Goal: Navigation & Orientation: Find specific page/section

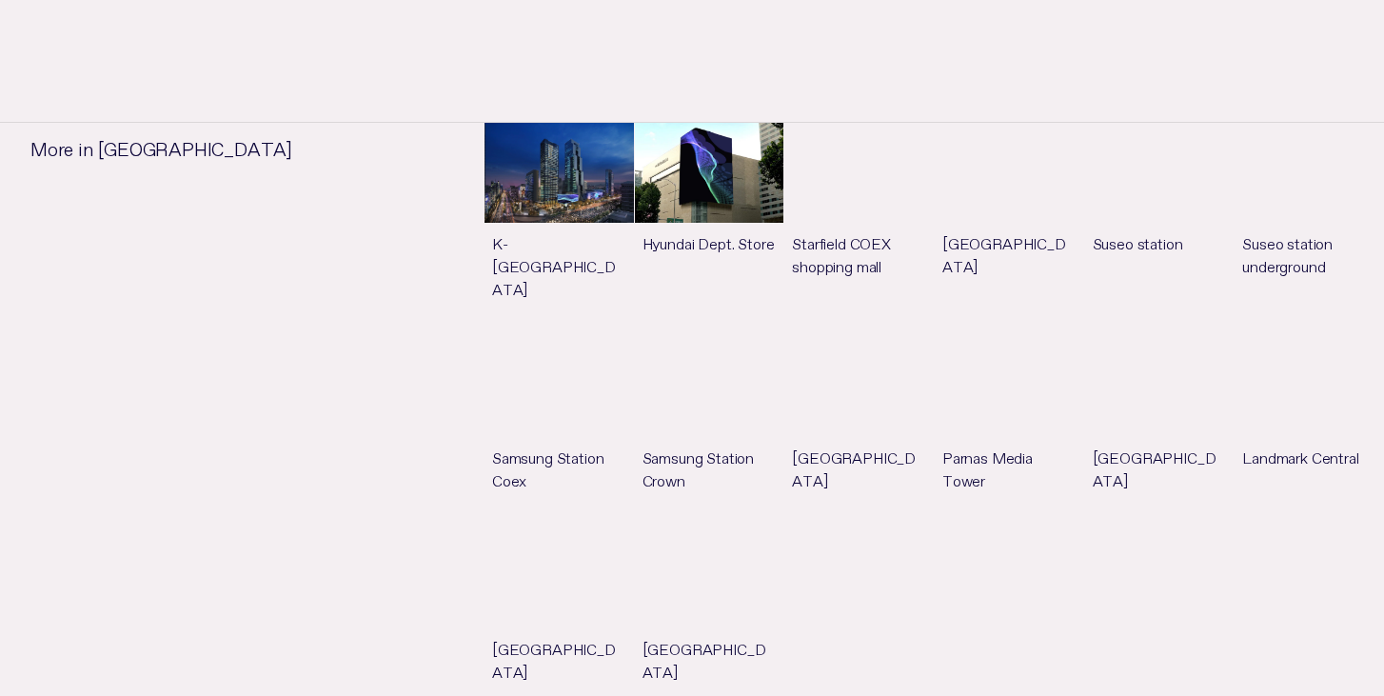
scroll to position [1584, 0]
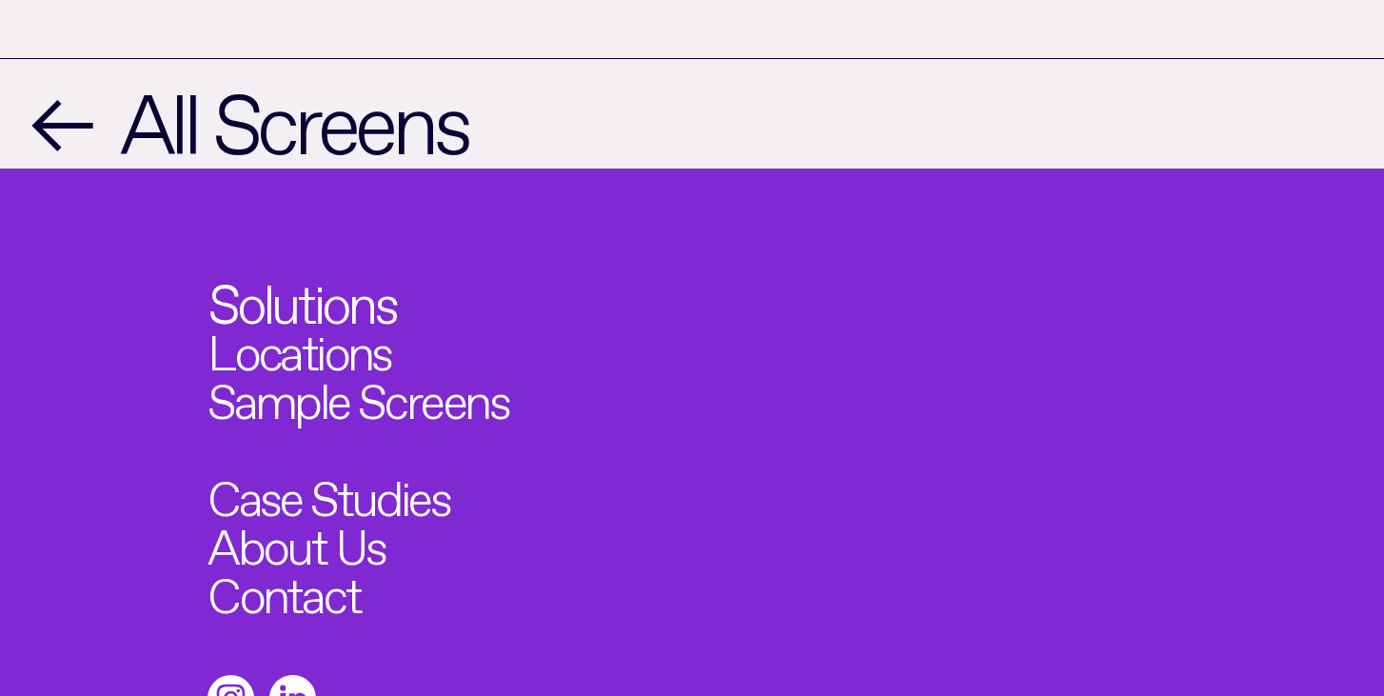
scroll to position [2373, 0]
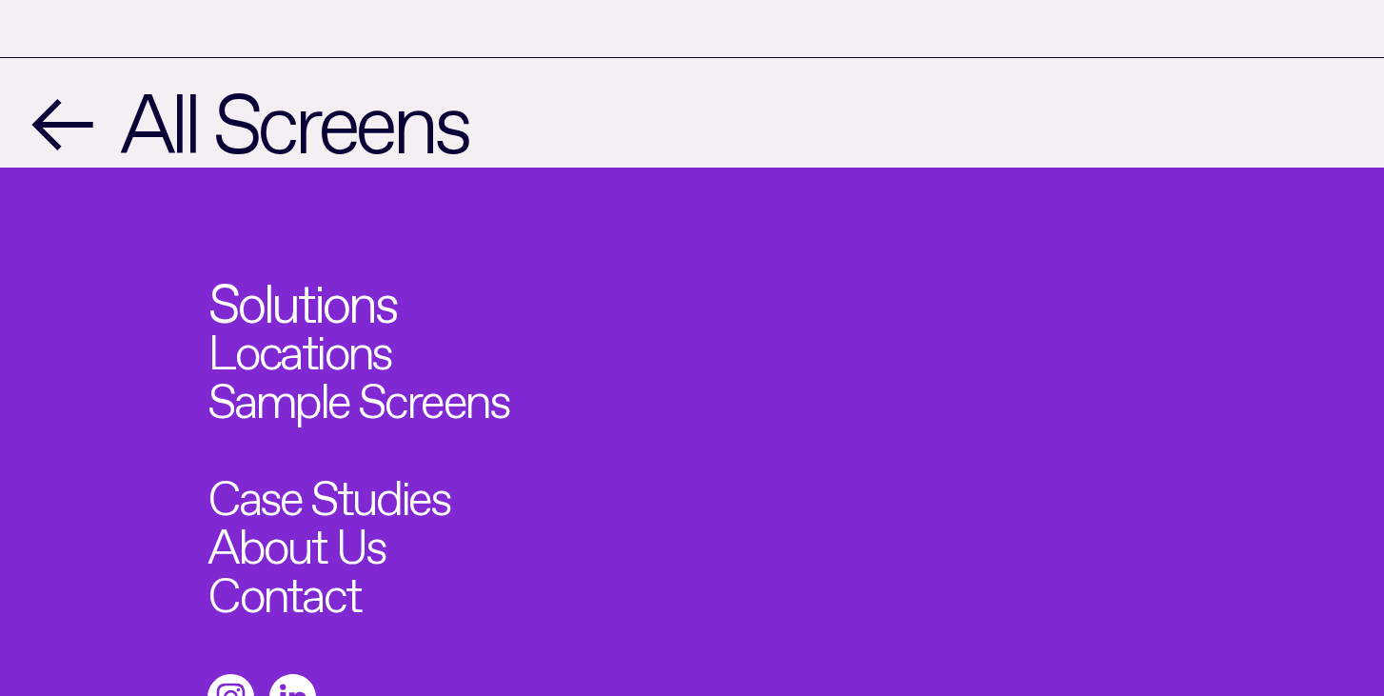
click at [316, 269] on link "Solutions" at bounding box center [302, 295] width 188 height 53
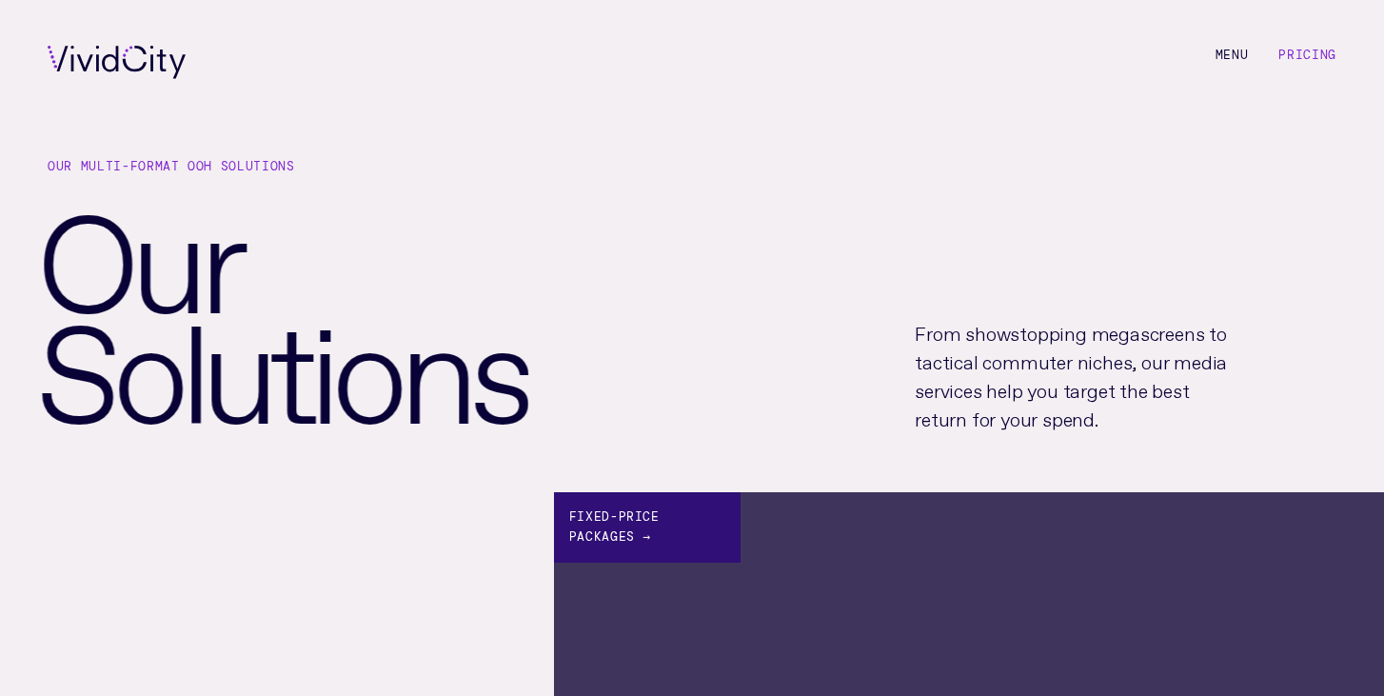
scroll to position [1, 0]
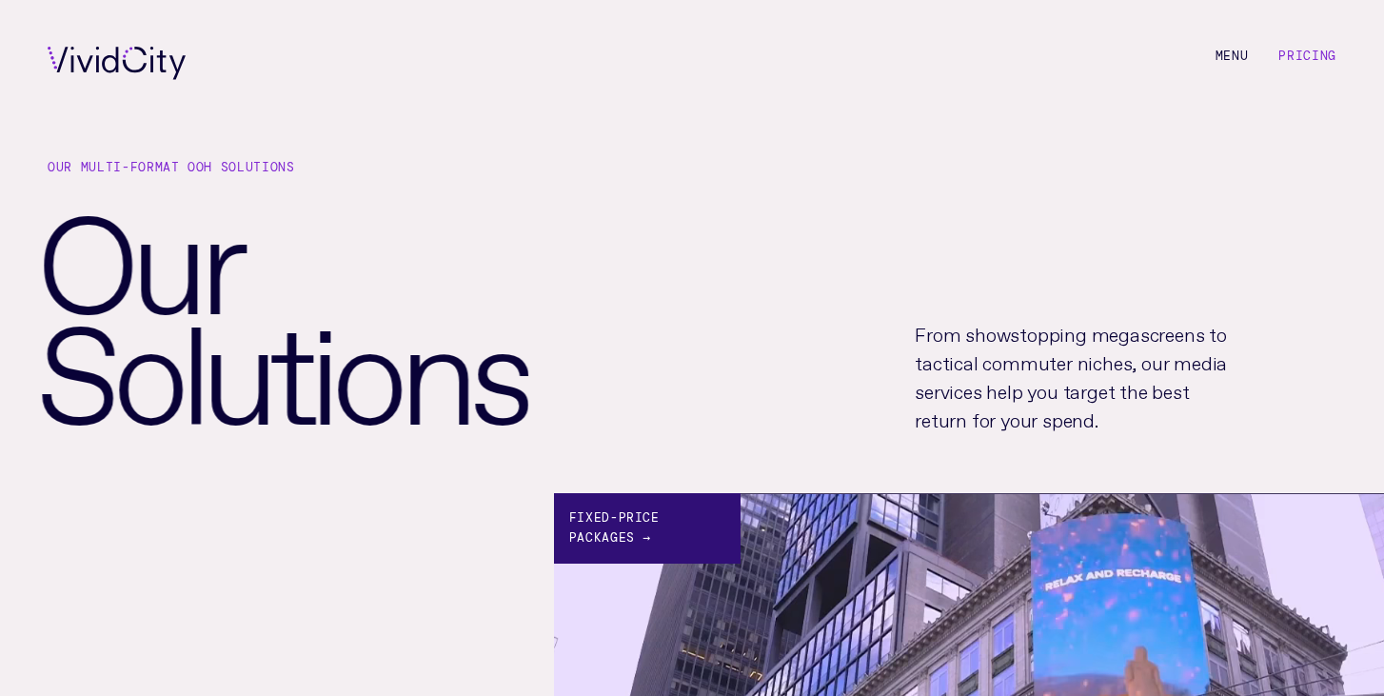
click at [605, 512] on div "Fixed-price Packages →" at bounding box center [647, 528] width 187 height 70
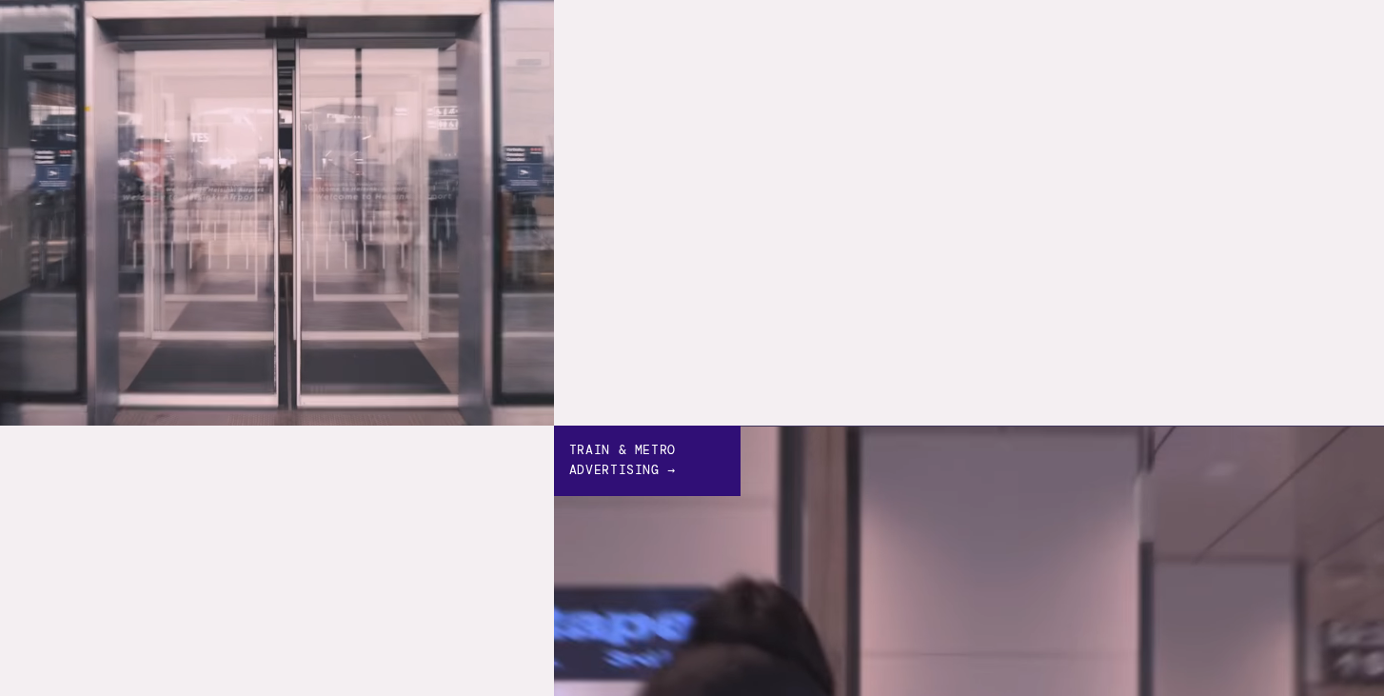
scroll to position [2837, 0]
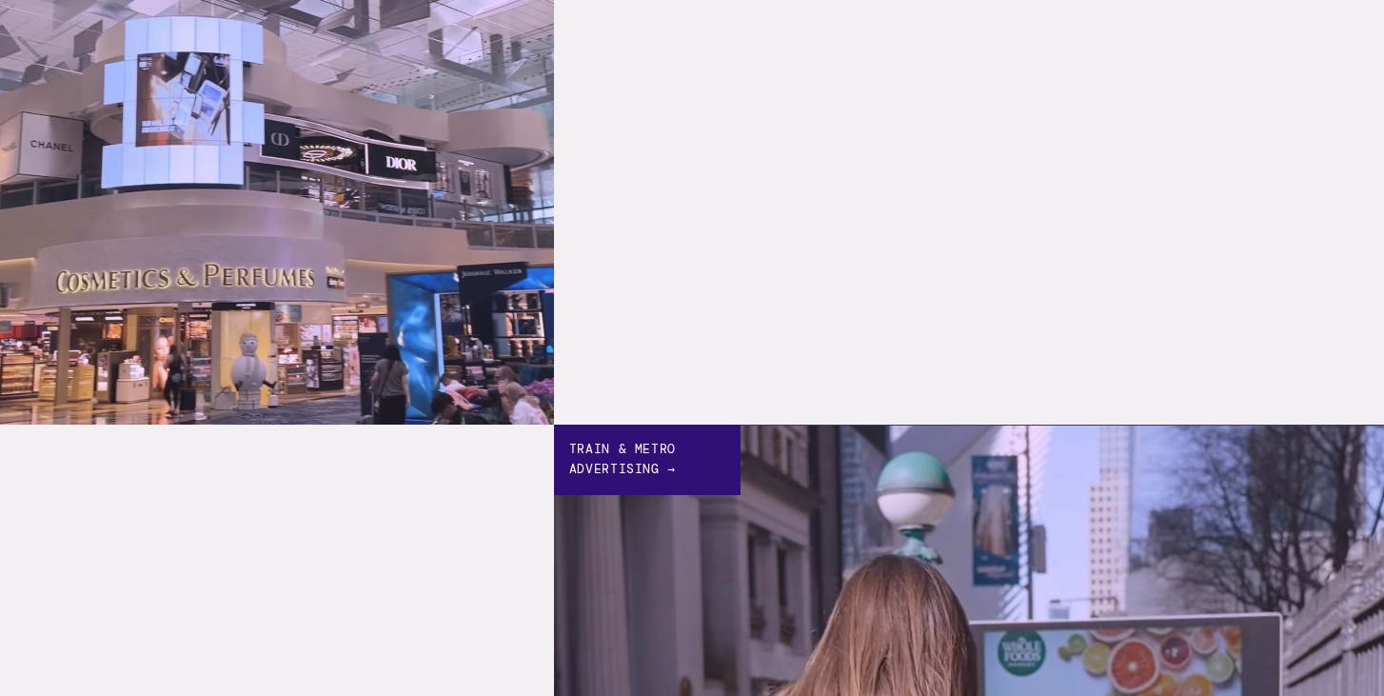
scroll to position [2373, 0]
